Goal: Task Accomplishment & Management: Complete application form

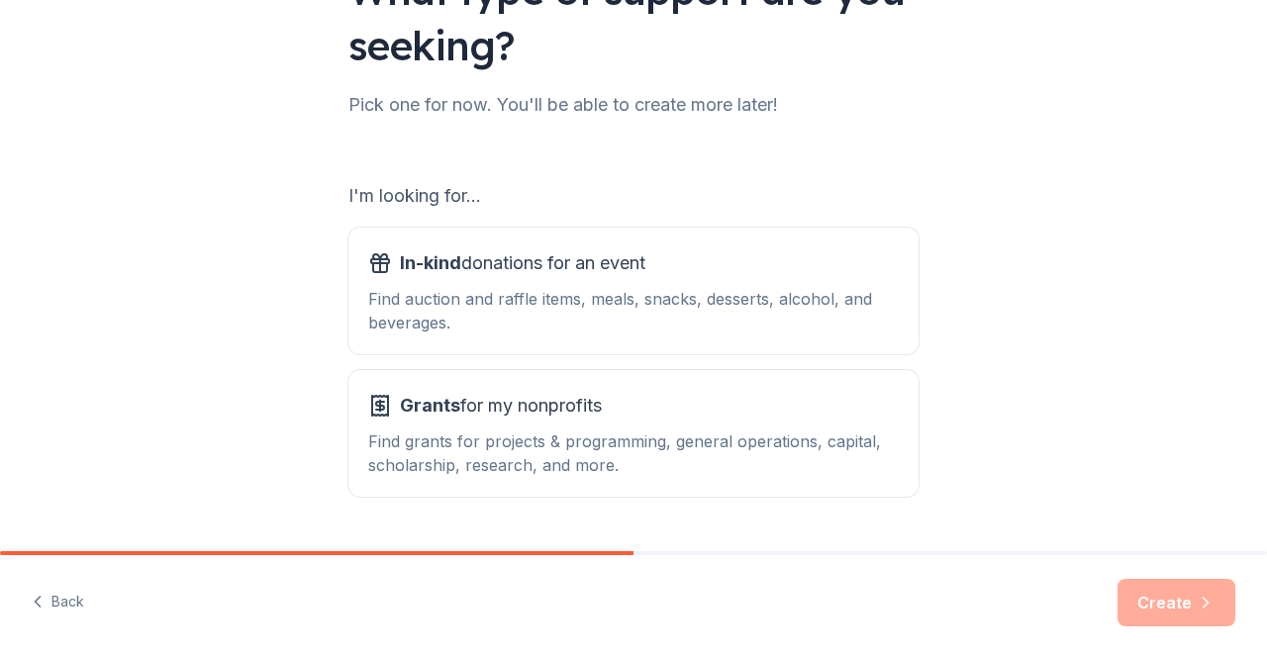
scroll to position [202, 0]
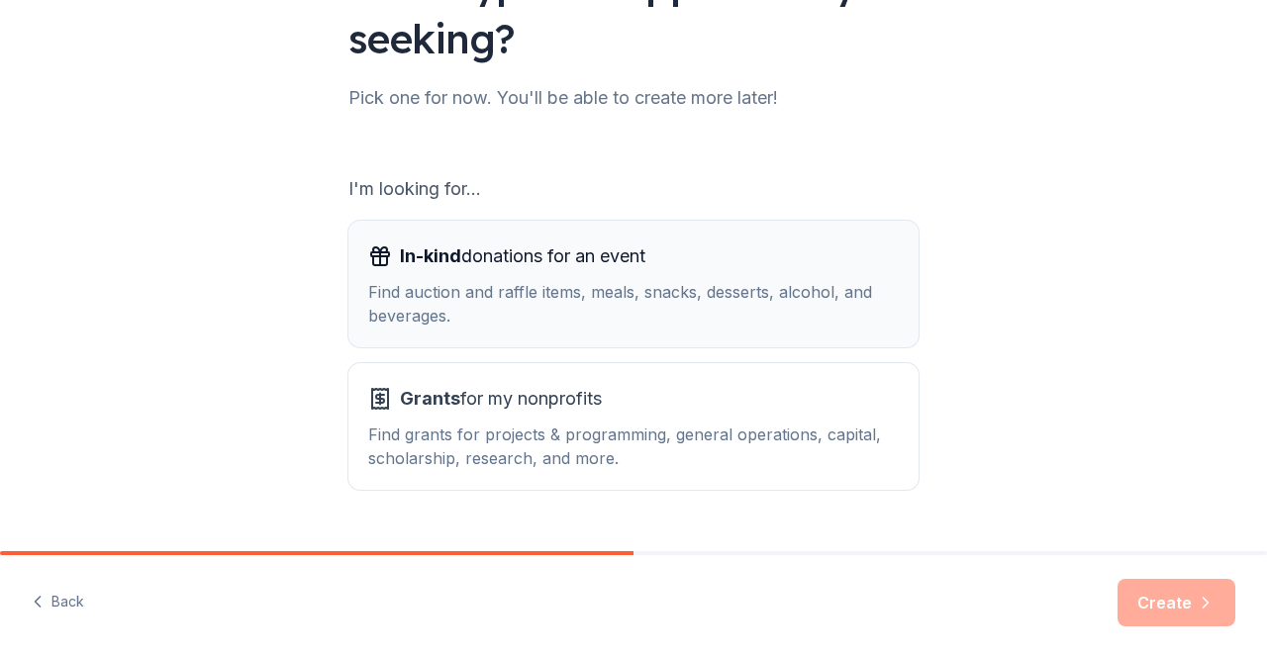
click at [782, 318] on div "Find auction and raffle items, meals, snacks, desserts, alcohol, and beverages." at bounding box center [633, 303] width 530 height 47
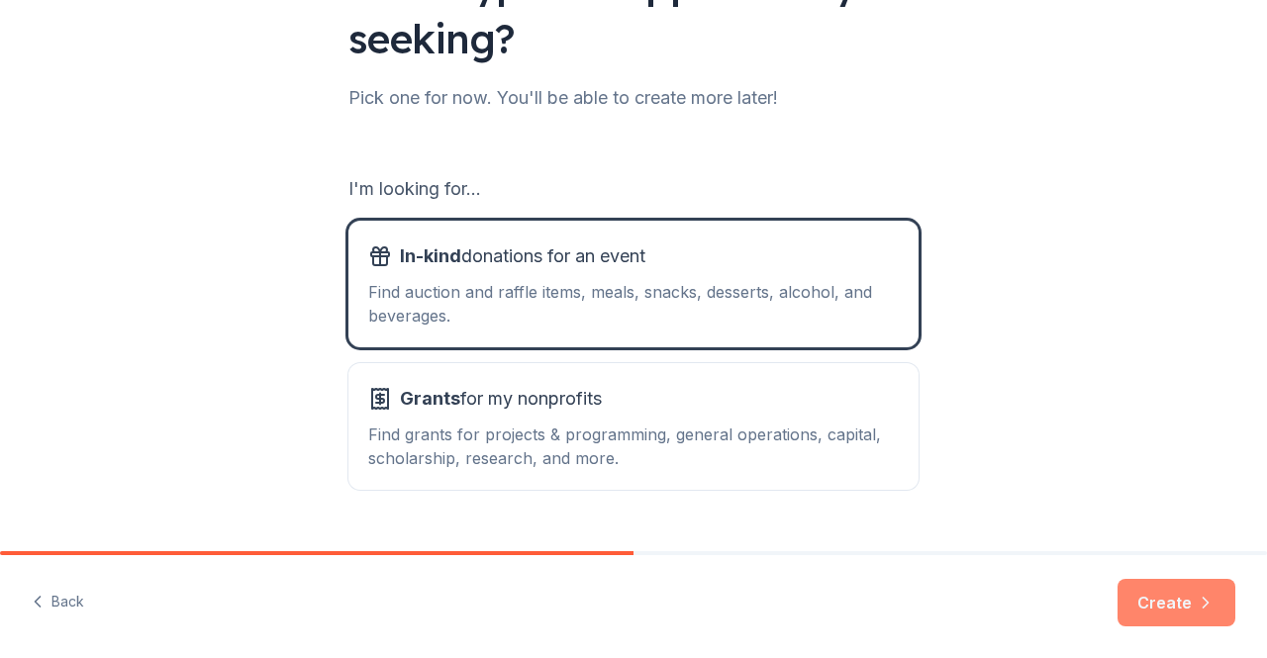
click at [1160, 620] on button "Create" at bounding box center [1176, 602] width 118 height 47
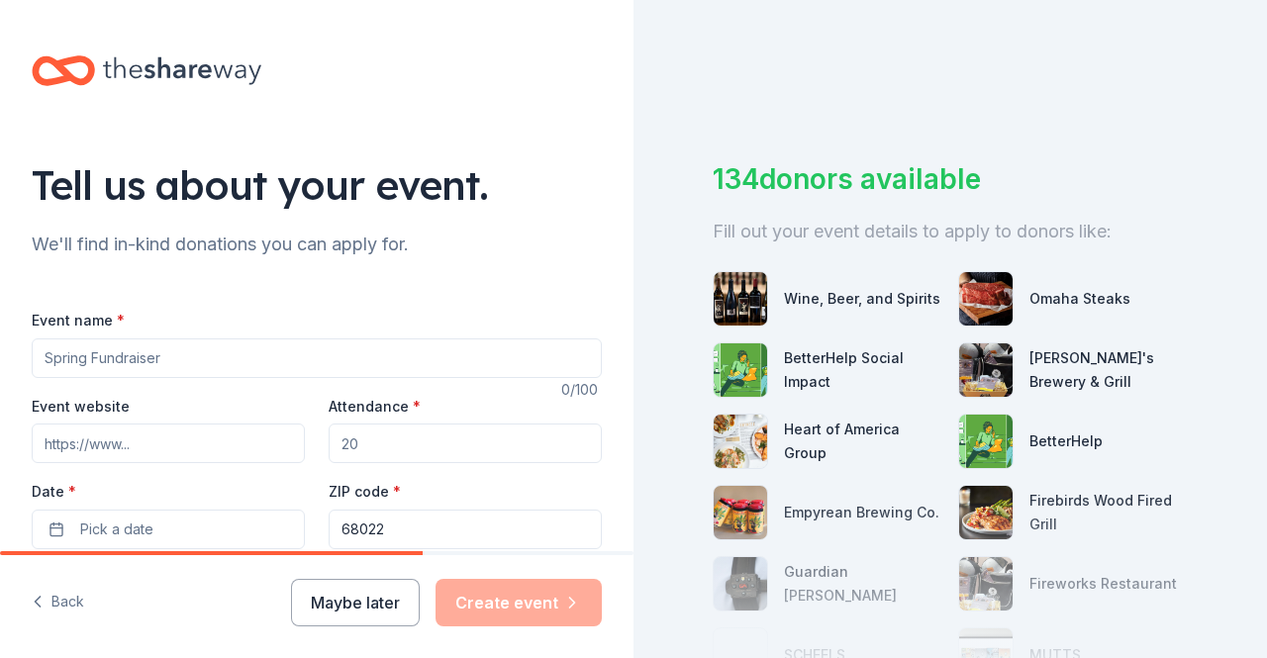
click at [174, 362] on input "Event name *" at bounding box center [317, 358] width 570 height 40
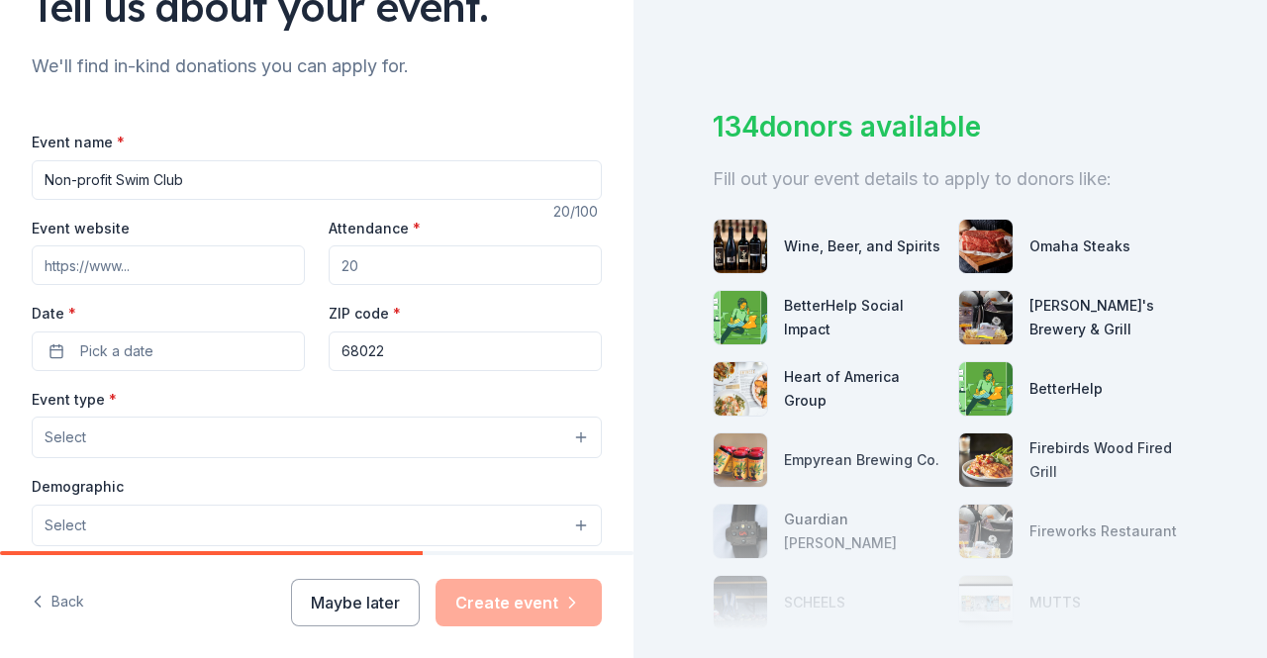
scroll to position [41, 0]
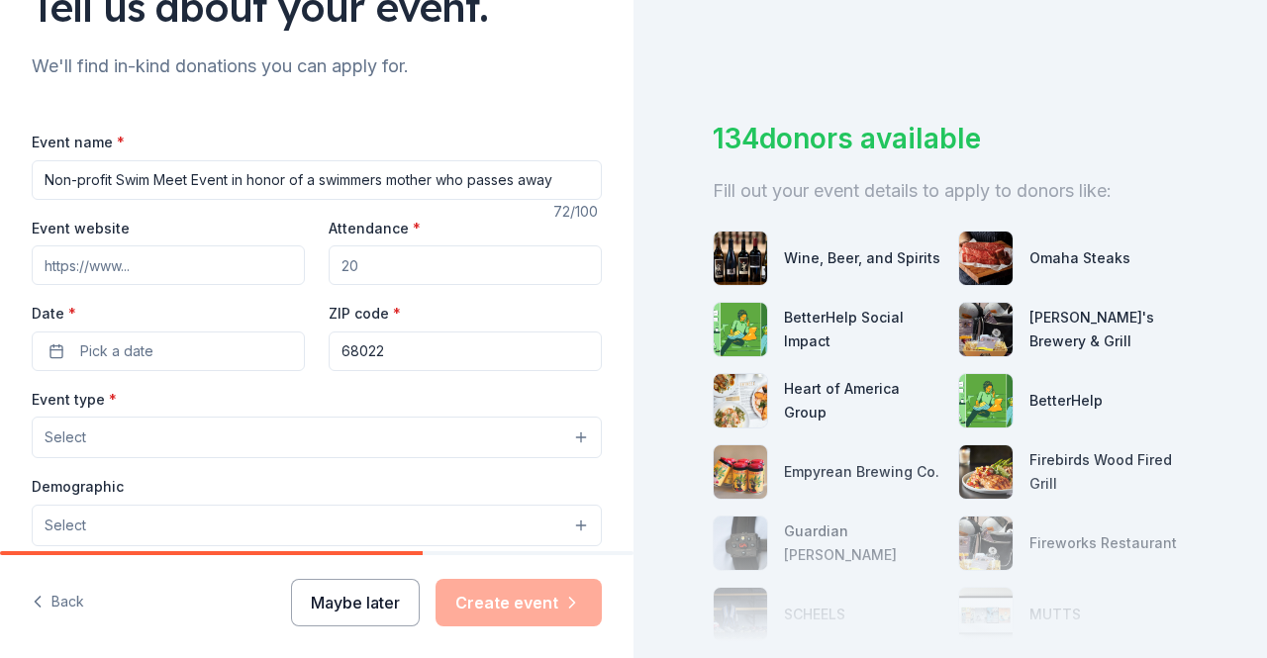
type input "Non-profit Swim Meet Event in honor of a swimmers mother who passes away"
click at [360, 595] on button "Maybe later" at bounding box center [355, 602] width 129 height 47
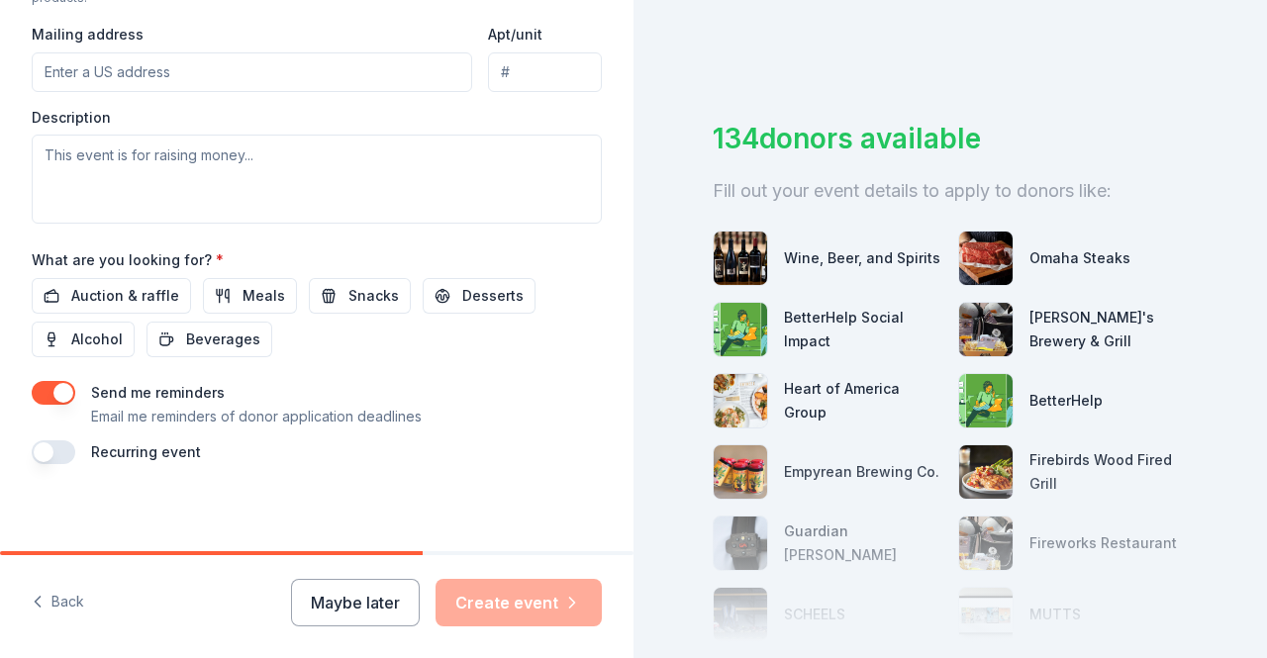
scroll to position [761, 0]
click at [881, 140] on div "134 donors available" at bounding box center [949, 139] width 475 height 42
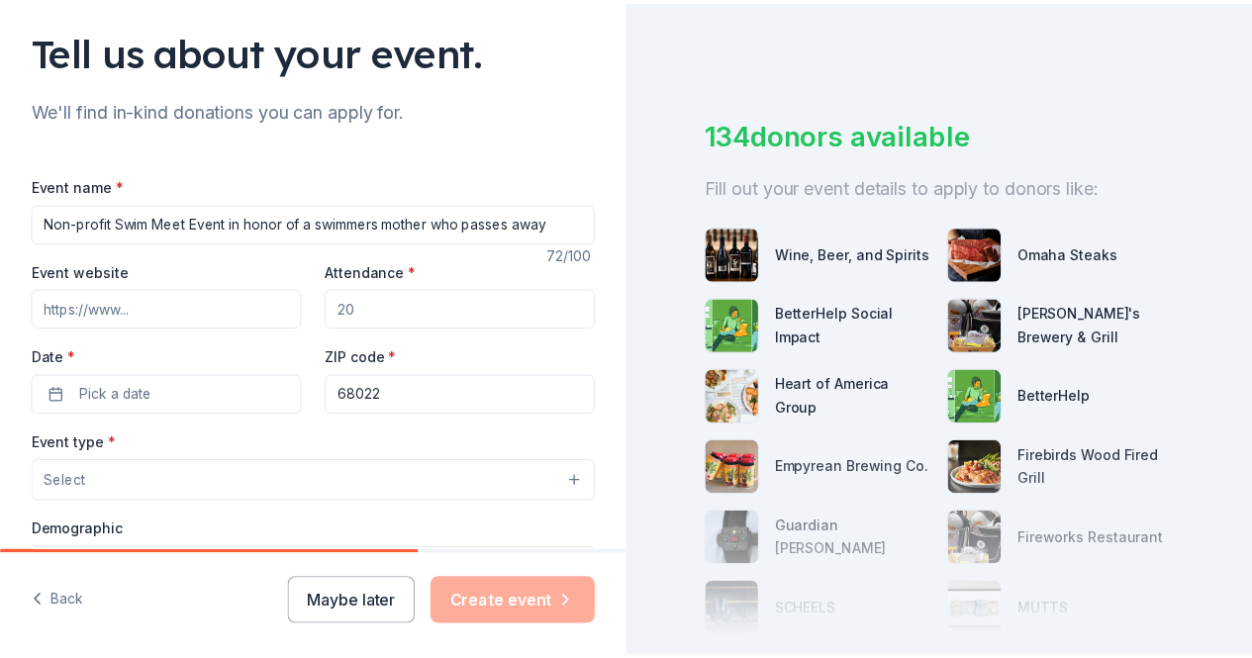
scroll to position [129, 0]
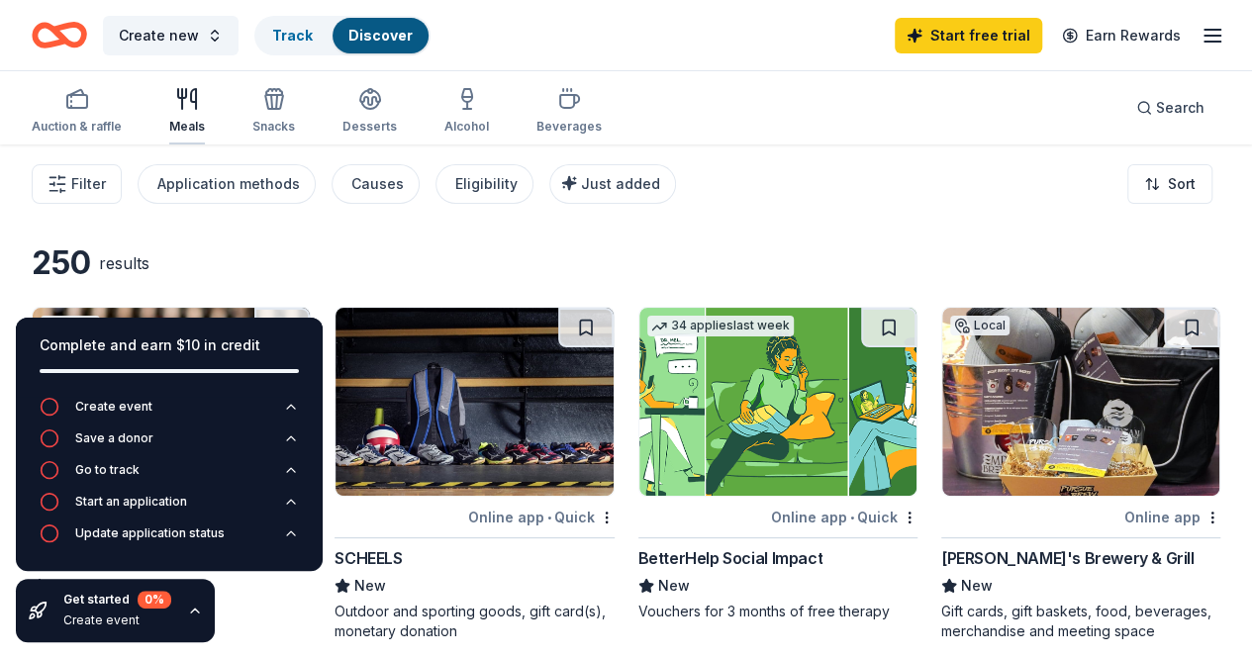
click at [182, 102] on icon "button" at bounding box center [182, 99] width 0 height 20
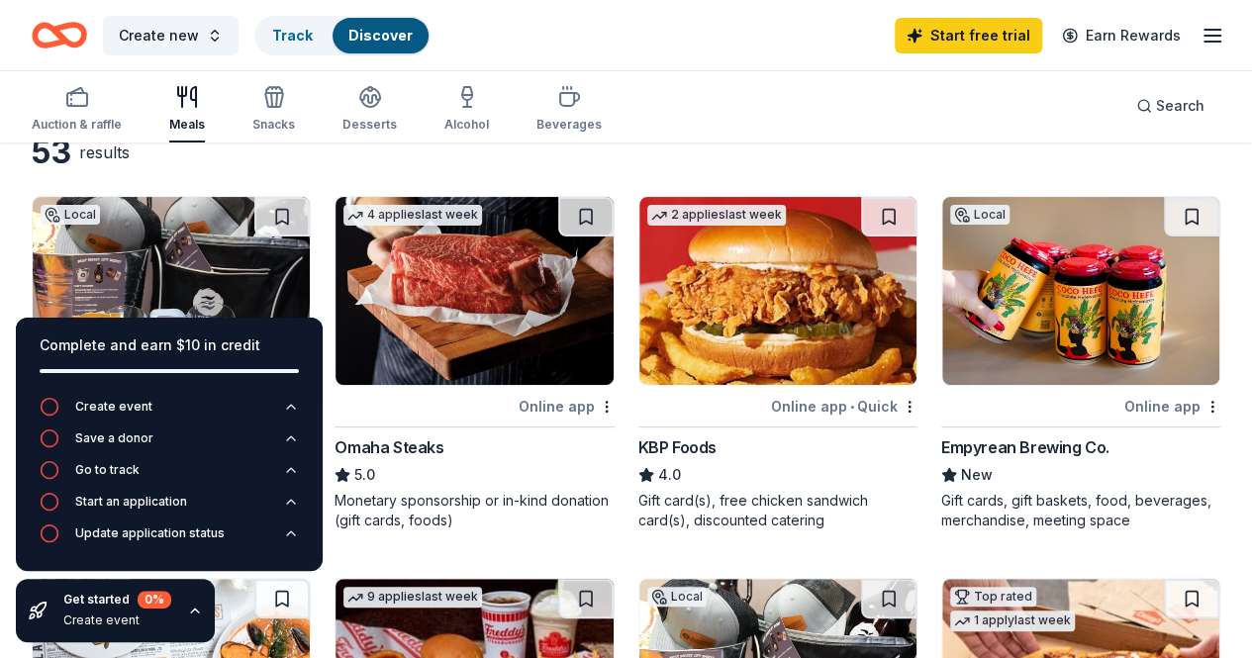
scroll to position [109, 0]
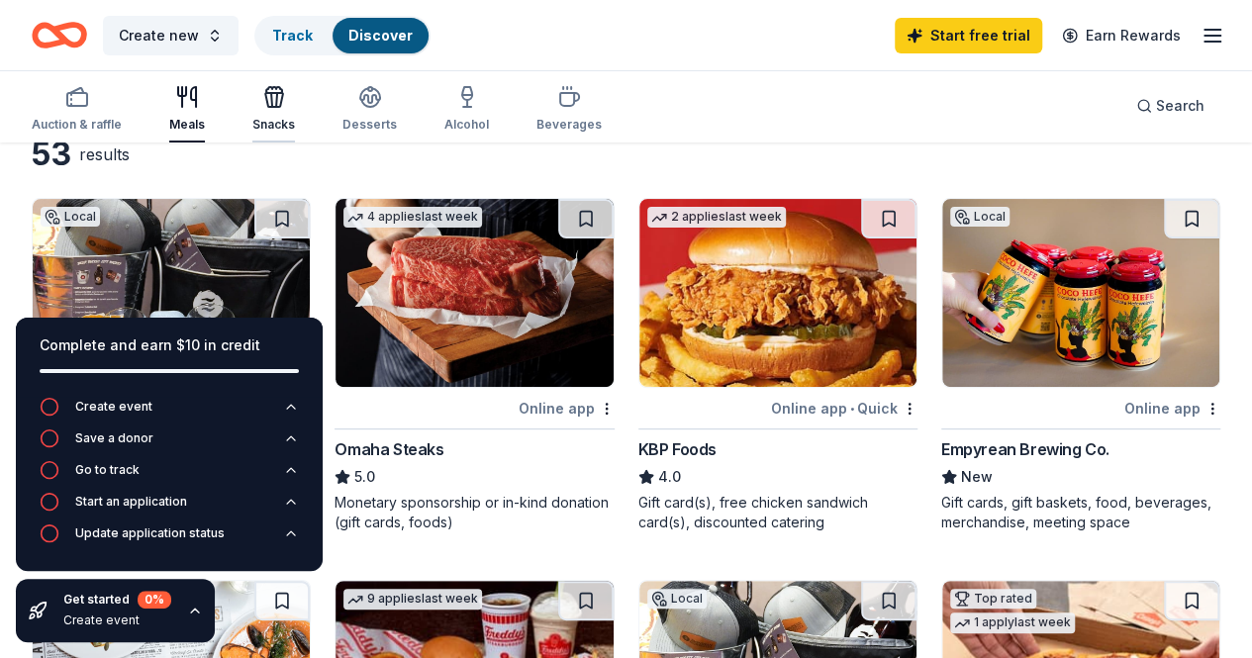
click at [286, 100] on icon "button" at bounding box center [274, 97] width 24 height 24
